Goal: Transaction & Acquisition: Download file/media

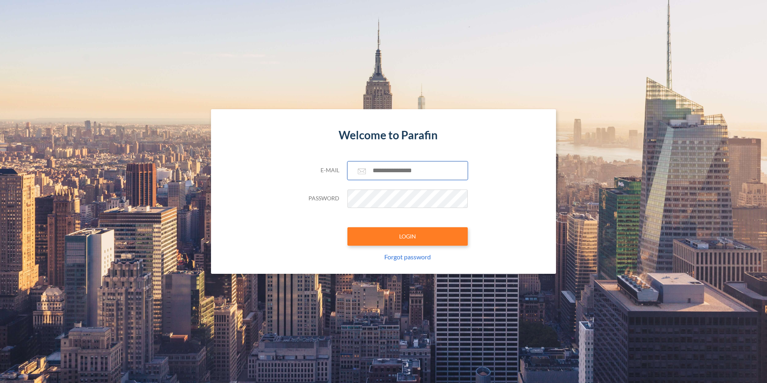
click at [398, 168] on input "text" at bounding box center [407, 170] width 120 height 18
click at [411, 175] on input "text" at bounding box center [407, 170] width 120 height 18
drag, startPoint x: 413, startPoint y: 172, endPoint x: 414, endPoint y: 166, distance: 6.1
click at [414, 170] on input "text" at bounding box center [407, 170] width 120 height 18
type input "**********"
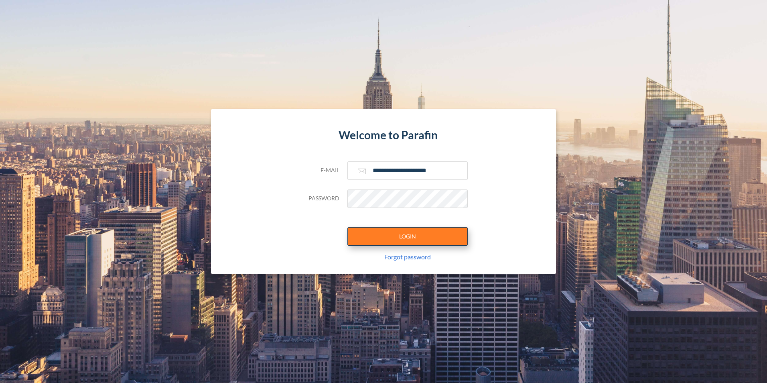
click at [429, 237] on button "LOGIN" at bounding box center [407, 236] width 120 height 18
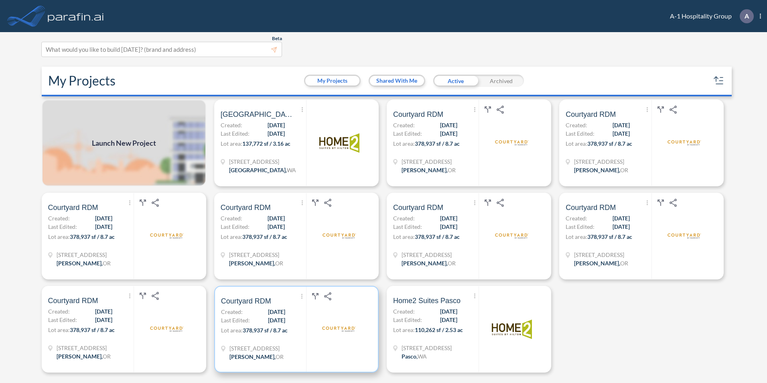
click at [274, 319] on span "[DATE]" at bounding box center [276, 320] width 17 height 8
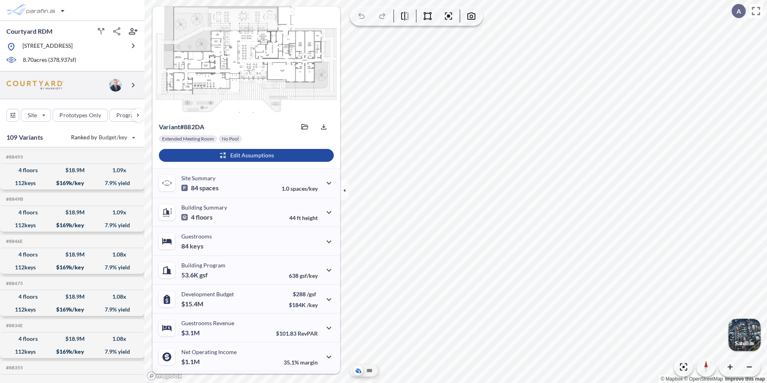
click at [117, 91] on img at bounding box center [115, 85] width 13 height 13
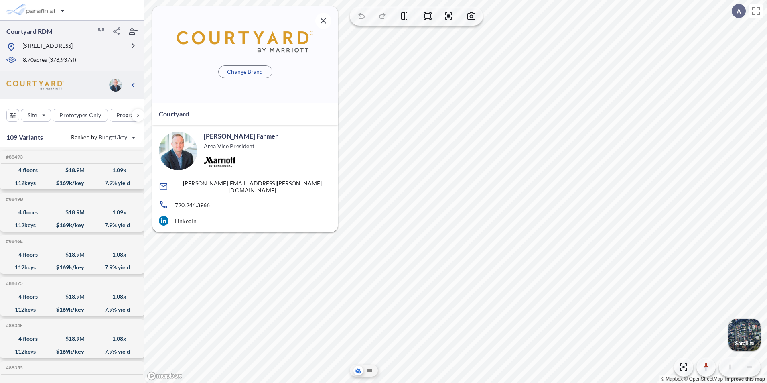
click at [73, 52] on p "[STREET_ADDRESS]" at bounding box center [47, 47] width 50 height 10
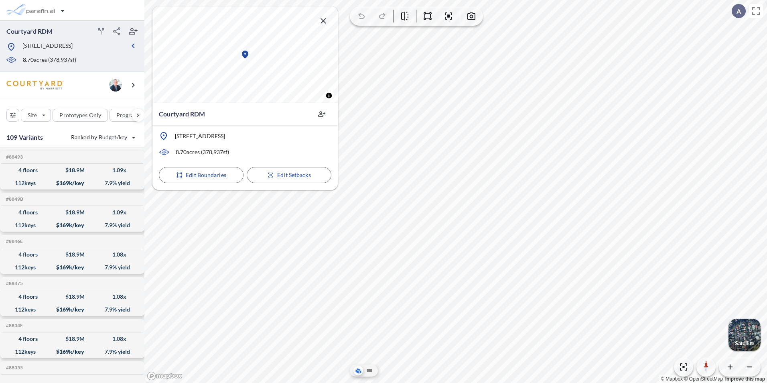
click at [321, 23] on icon "button" at bounding box center [323, 20] width 5 height 5
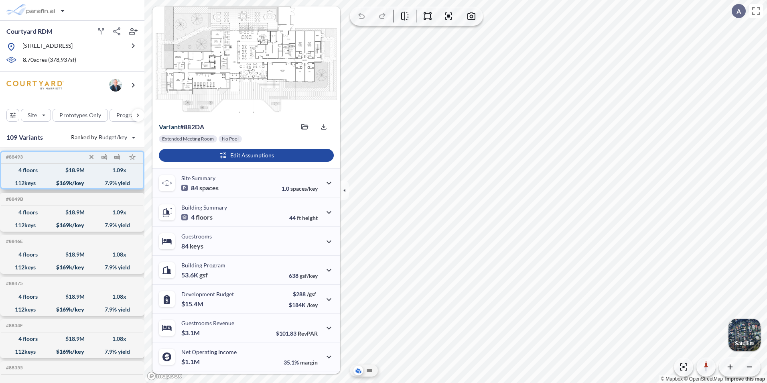
click at [63, 177] on div "4 floors $ 18.9 M 1.09 x" at bounding box center [72, 170] width 136 height 13
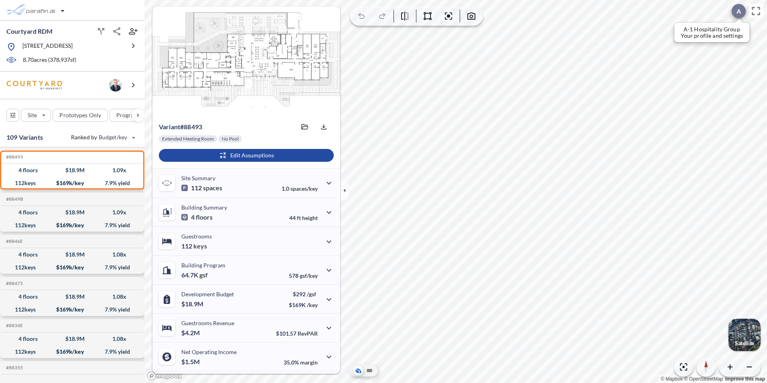
click at [738, 16] on div at bounding box center [739, 11] width 14 height 14
click at [271, 116] on div "Variant # 88493 Saved files Dev Report 88493 [DATE] Export" at bounding box center [246, 125] width 188 height 19
click at [323, 129] on icon "button" at bounding box center [324, 127] width 8 height 8
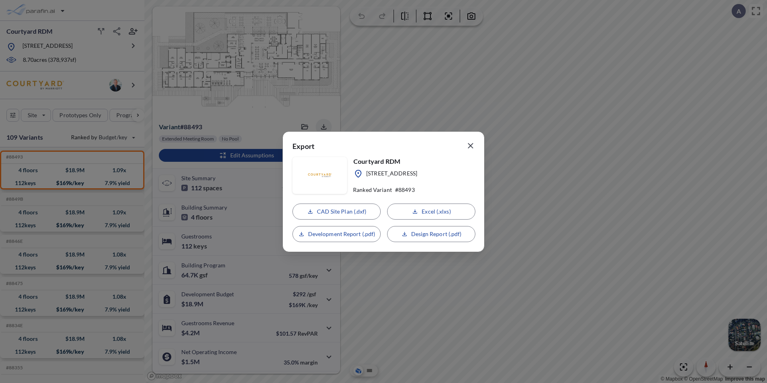
click at [471, 149] on icon "button" at bounding box center [471, 146] width 10 height 10
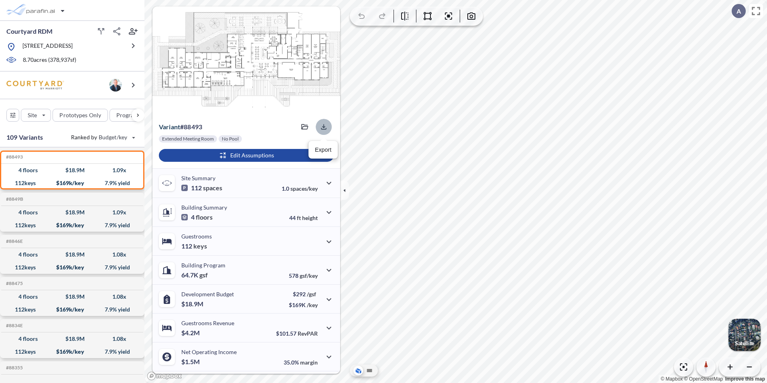
click at [320, 127] on icon "button" at bounding box center [324, 127] width 8 height 8
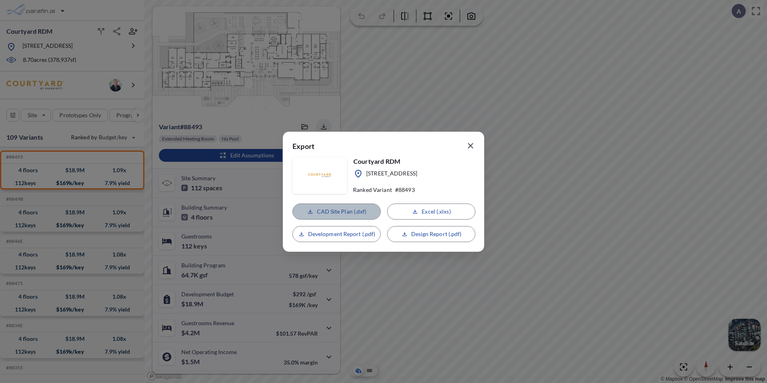
click at [358, 211] on p "CAD Site Plan (.dxf)" at bounding box center [342, 211] width 50 height 8
